Goal: Information Seeking & Learning: Get advice/opinions

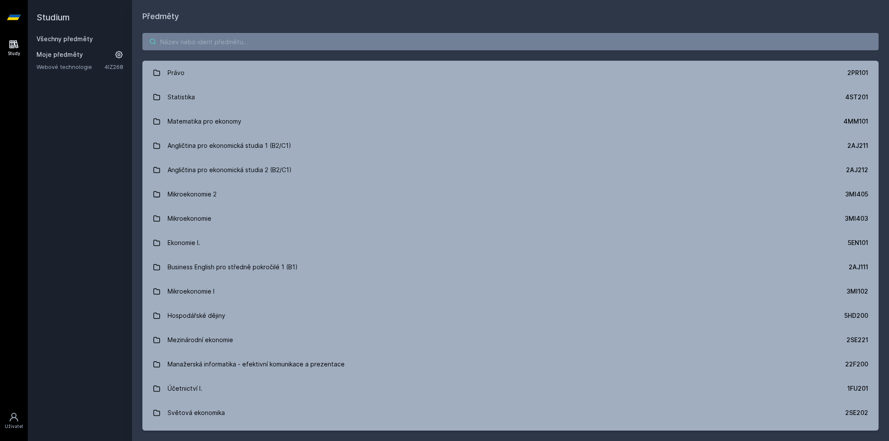
click at [233, 37] on input "search" at bounding box center [510, 41] width 736 height 17
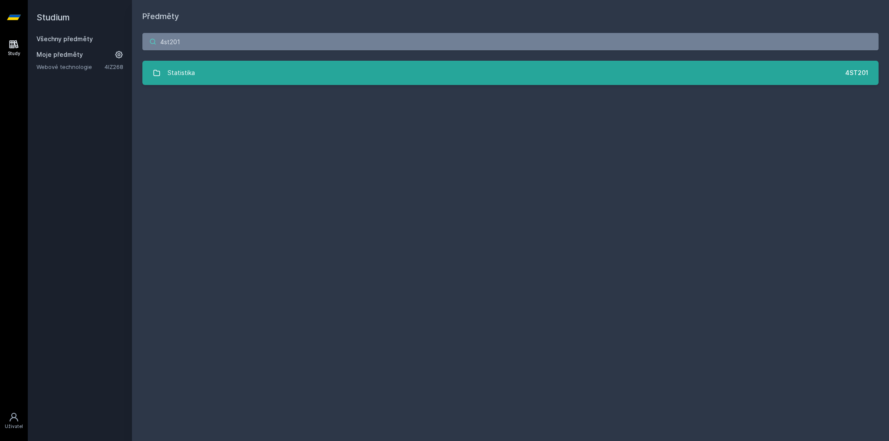
type input "4st201"
click at [312, 68] on link "Statistika 4ST201" at bounding box center [510, 73] width 736 height 24
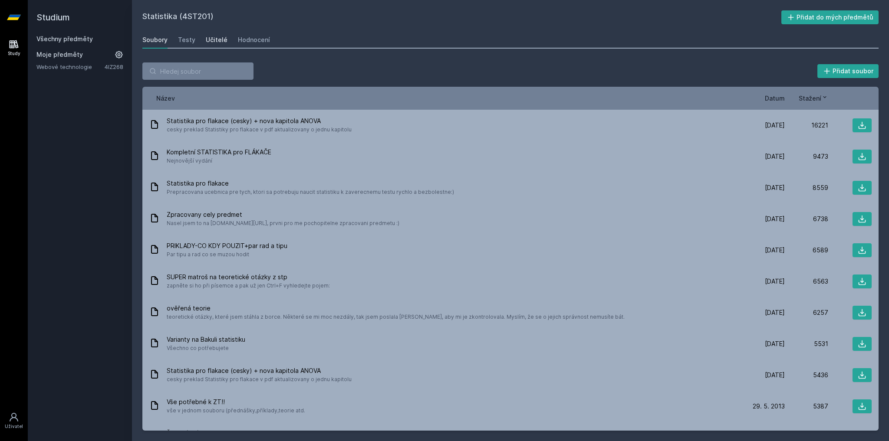
click at [214, 45] on link "Učitelé" at bounding box center [217, 39] width 22 height 17
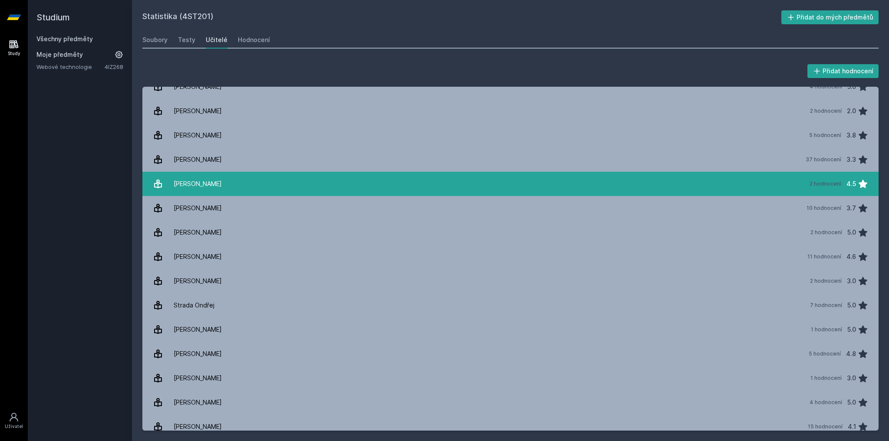
scroll to position [1079, 0]
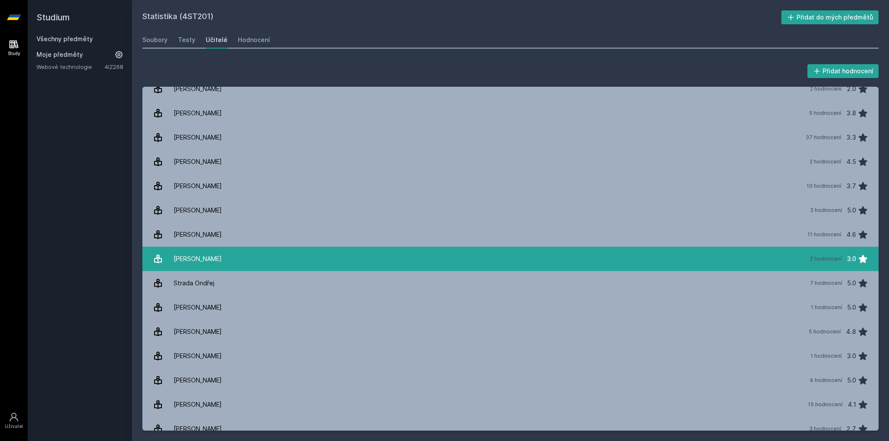
click at [214, 258] on link "[PERSON_NAME] 2 hodnocení 3.0" at bounding box center [510, 259] width 736 height 24
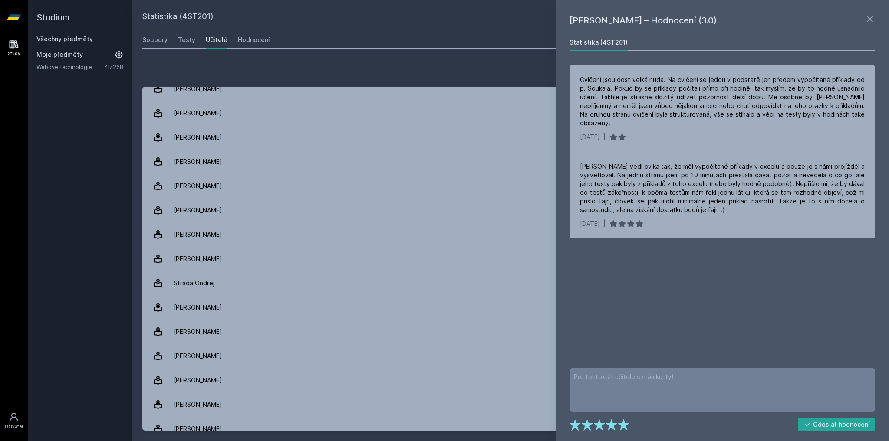
drag, startPoint x: 677, startPoint y: 20, endPoint x: 690, endPoint y: 20, distance: 12.6
click at [690, 20] on h1 "[PERSON_NAME] – Hodnocení (3.0)" at bounding box center [716, 20] width 295 height 13
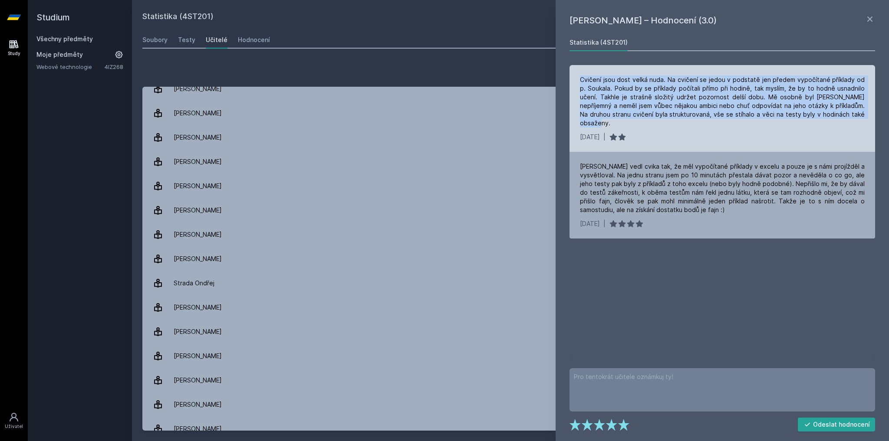
drag, startPoint x: 578, startPoint y: 79, endPoint x: 859, endPoint y: 118, distance: 283.6
click at [859, 118] on div "Cvičení jsou dost velká nuda. Na cvičení se jedou v podstatě jen předem vypočít…" at bounding box center [722, 108] width 306 height 87
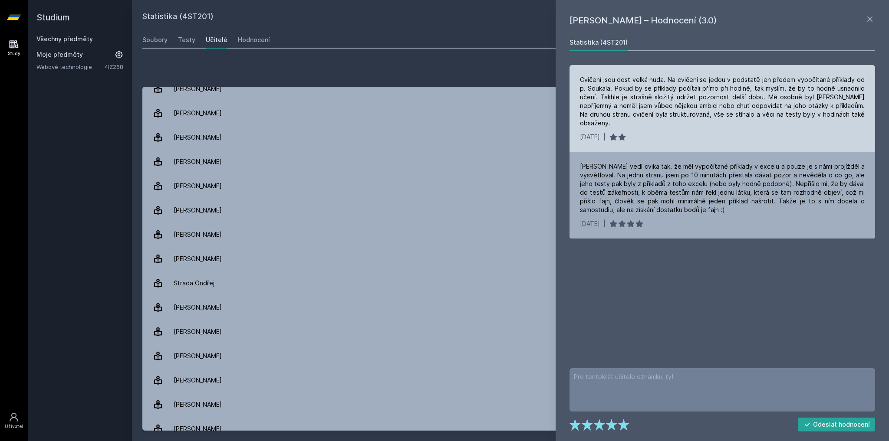
click at [857, 133] on div "[DATE] |" at bounding box center [722, 137] width 285 height 9
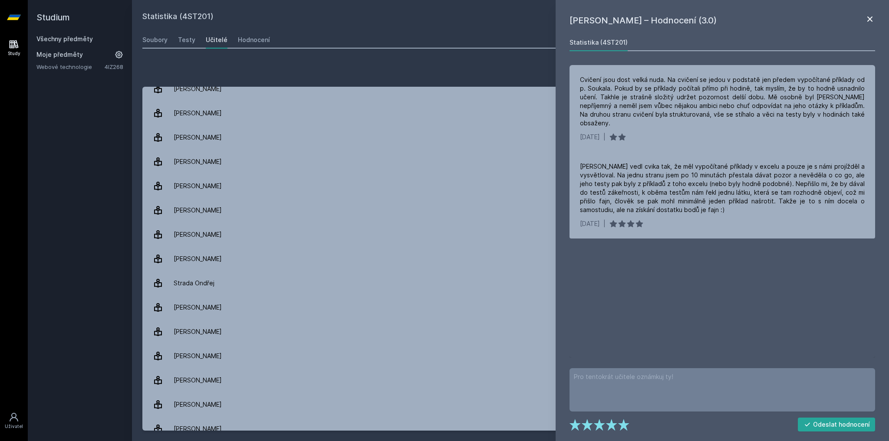
click at [868, 18] on icon at bounding box center [869, 18] width 5 height 5
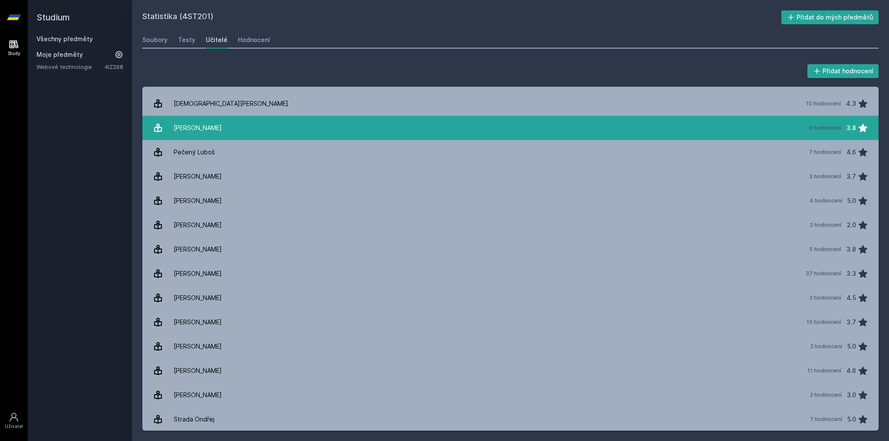
scroll to position [940, 0]
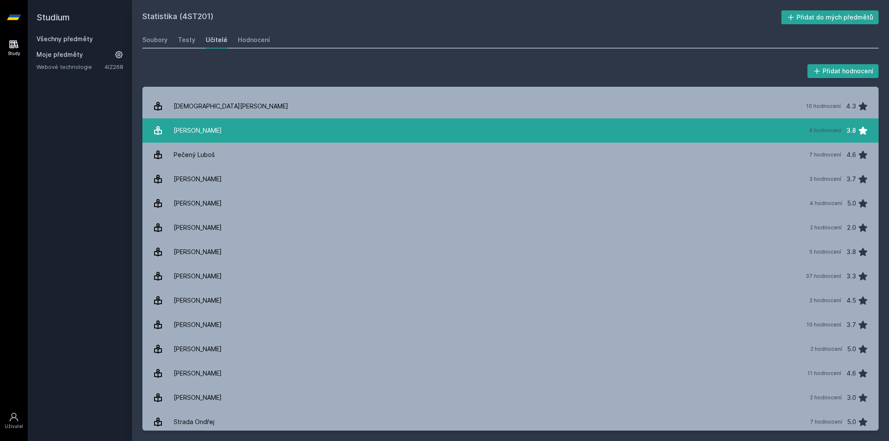
click at [327, 128] on link "[PERSON_NAME] 9 hodnocení 3.8" at bounding box center [510, 130] width 736 height 24
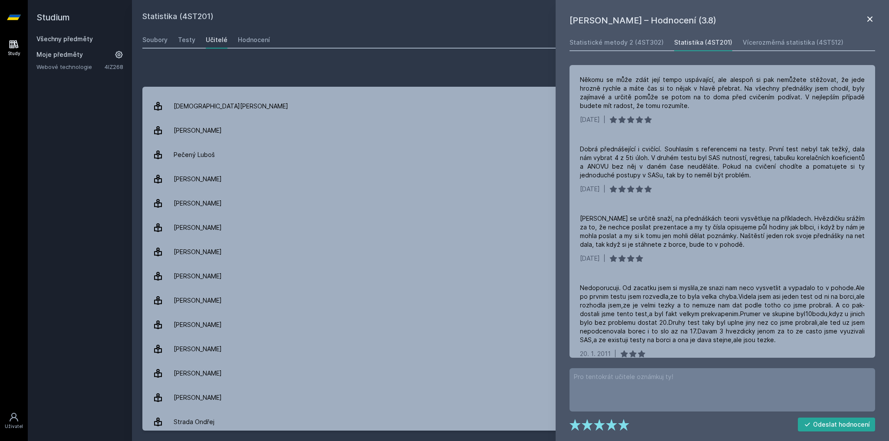
click at [867, 16] on icon at bounding box center [870, 19] width 10 height 10
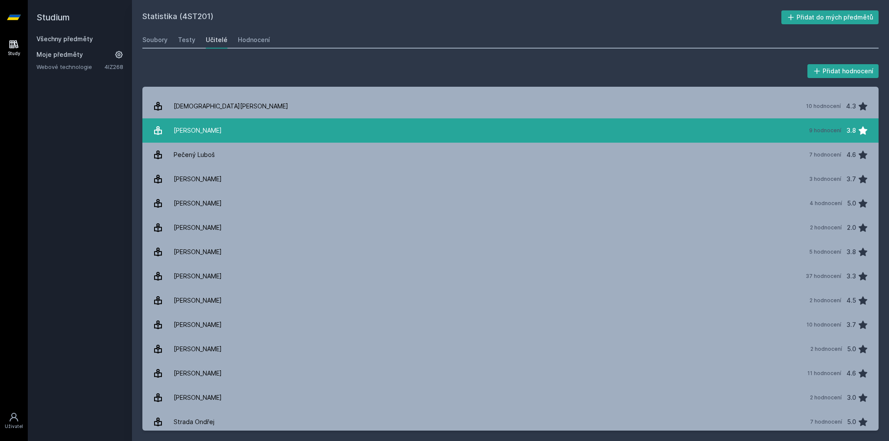
click at [830, 132] on div "9 hodnocení" at bounding box center [825, 130] width 32 height 7
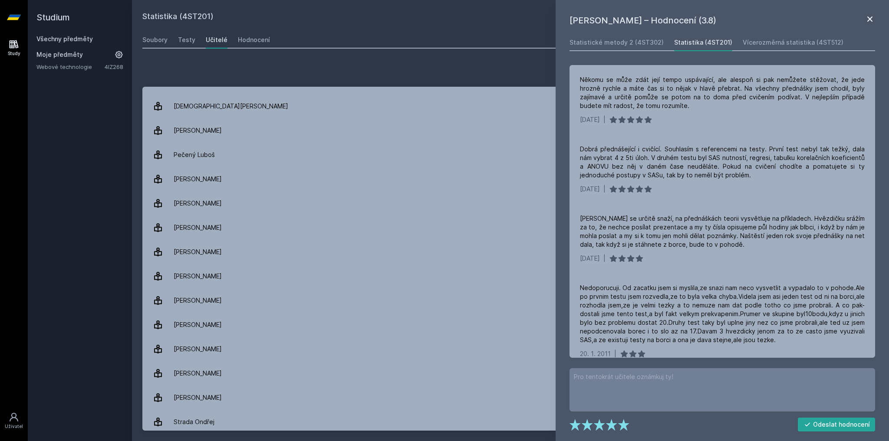
click at [865, 20] on icon at bounding box center [870, 19] width 10 height 10
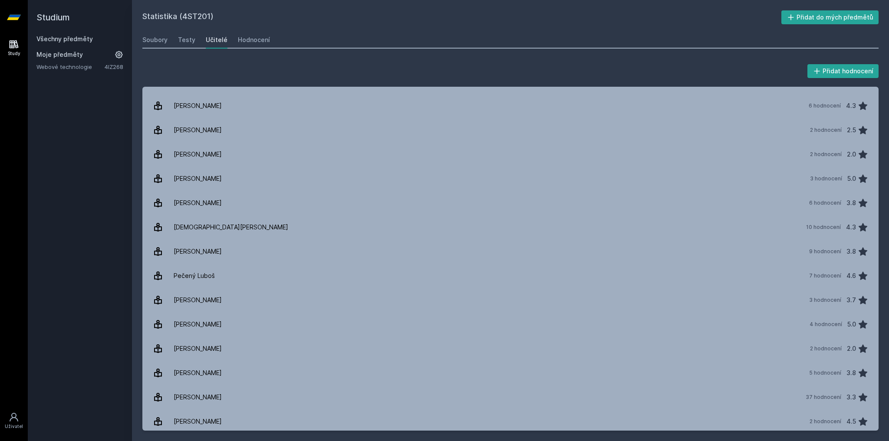
scroll to position [732, 0]
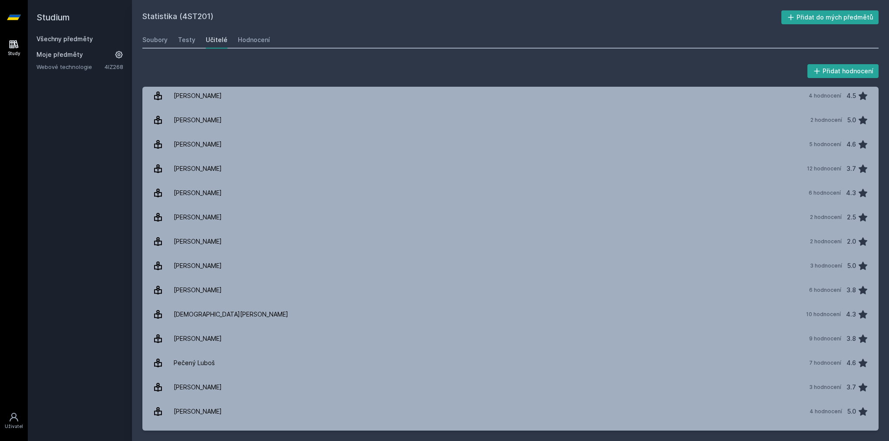
click at [16, 49] on icon at bounding box center [14, 44] width 10 height 10
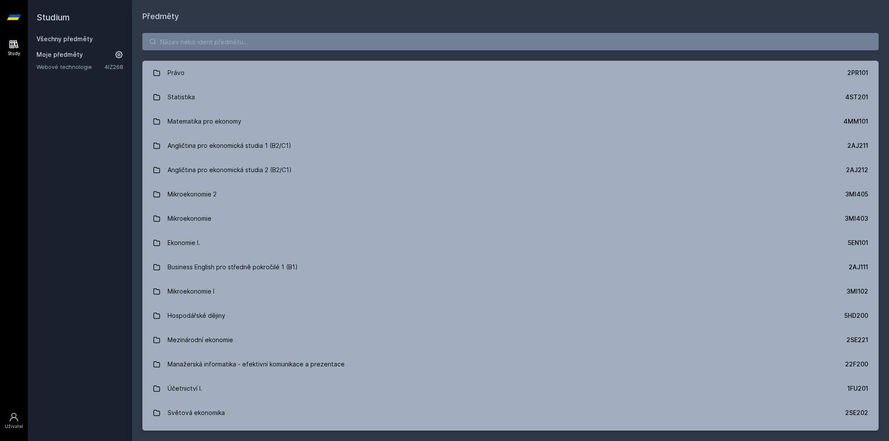
click at [47, 62] on link "Webové technologie" at bounding box center [70, 66] width 68 height 9
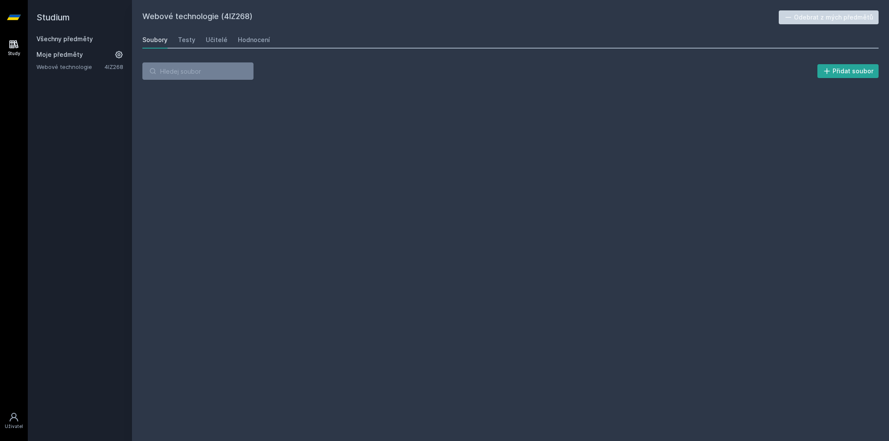
click at [56, 66] on link "Webové technologie" at bounding box center [70, 66] width 68 height 9
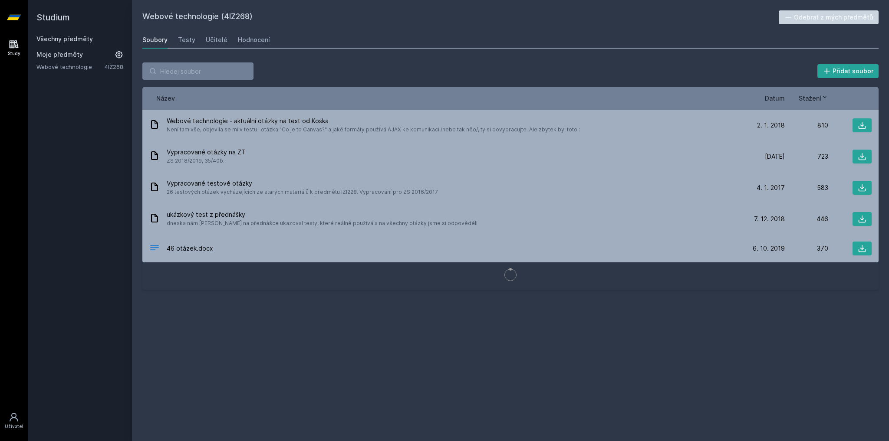
click at [226, 42] on div "Soubory Testy Učitelé Hodnocení" at bounding box center [510, 39] width 736 height 17
click at [220, 39] on div "Učitelé" at bounding box center [217, 40] width 22 height 9
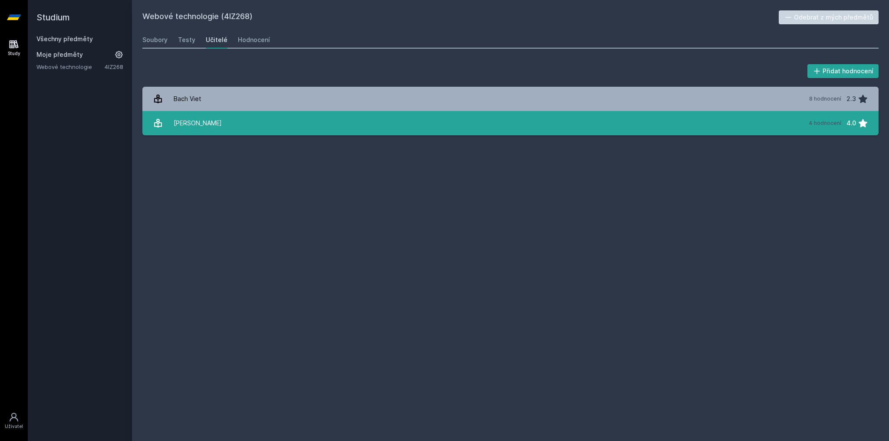
click at [217, 117] on link "[PERSON_NAME] 4 hodnocení 4.0" at bounding box center [510, 123] width 736 height 24
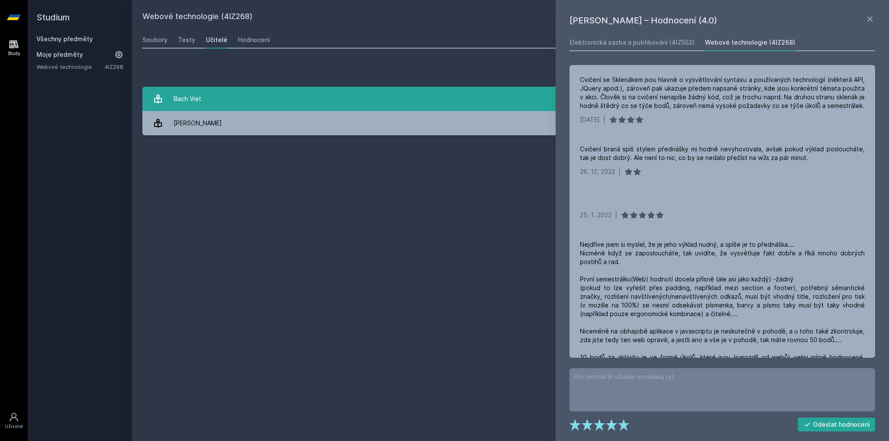
click at [220, 101] on link "Bach Viet 8 hodnocení 2.3" at bounding box center [510, 99] width 736 height 24
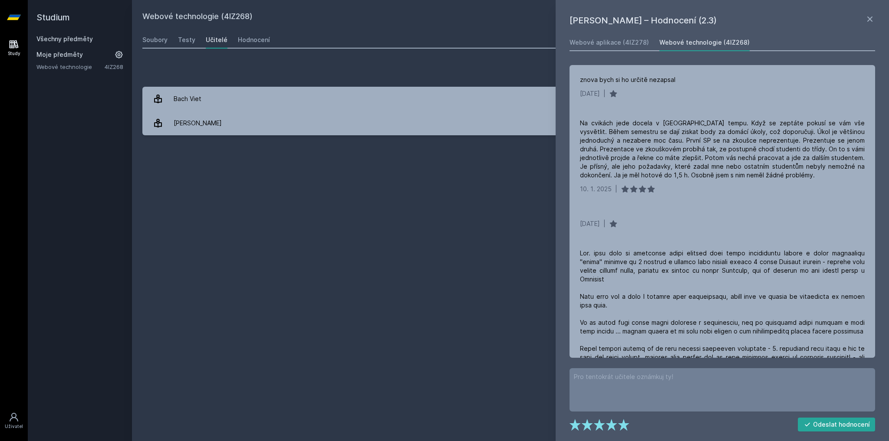
drag, startPoint x: 145, startPoint y: 0, endPoint x: 58, endPoint y: 1, distance: 86.8
click at [58, 1] on h2 "Studium" at bounding box center [79, 17] width 87 height 35
